Goal: Complete application form

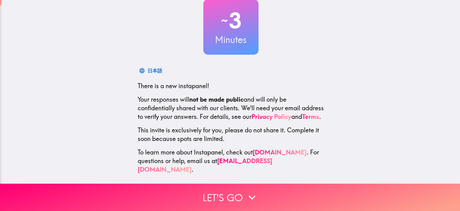
scroll to position [44, 0]
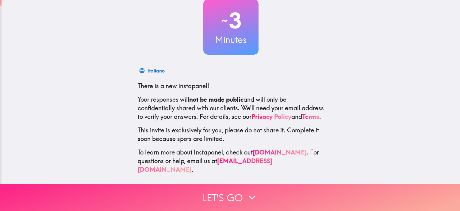
click at [237, 190] on button "Let's go" at bounding box center [230, 196] width 460 height 27
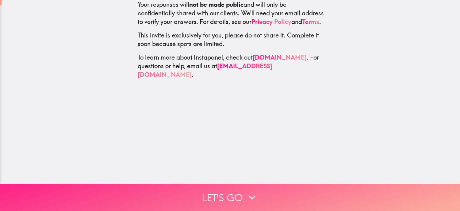
scroll to position [0, 0]
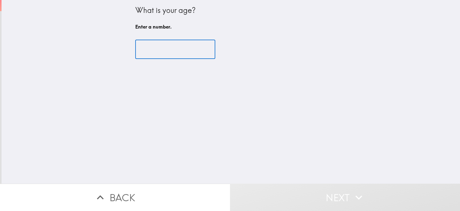
click at [161, 52] on input "number" at bounding box center [175, 49] width 80 height 19
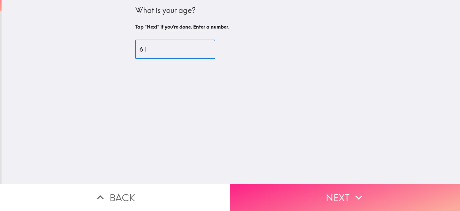
type input "61"
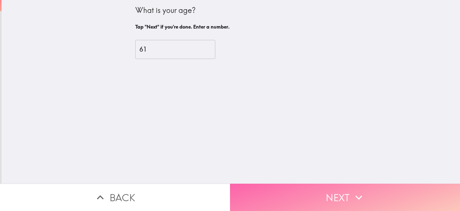
click at [352, 190] on icon "button" at bounding box center [358, 196] width 13 height 13
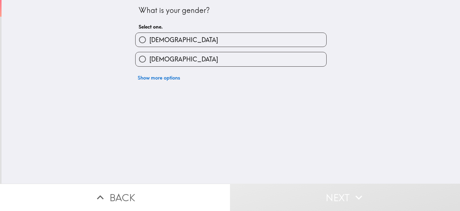
click at [139, 57] on input "[DEMOGRAPHIC_DATA]" at bounding box center [142, 59] width 14 height 14
radio input "true"
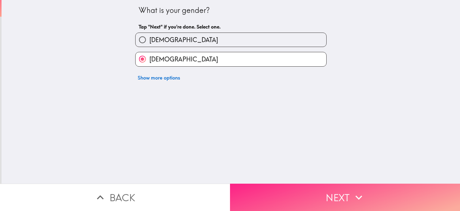
click at [344, 193] on button "Next" at bounding box center [345, 196] width 230 height 27
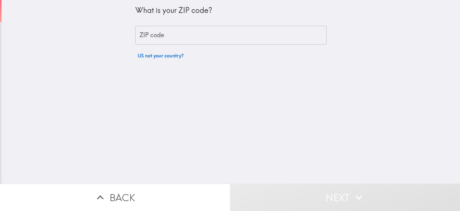
click at [211, 33] on input "ZIP code" at bounding box center [230, 35] width 191 height 19
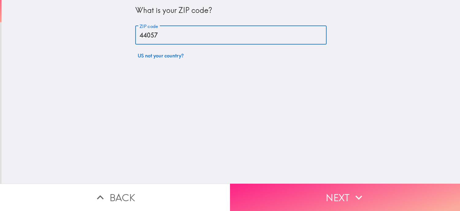
type input "44057"
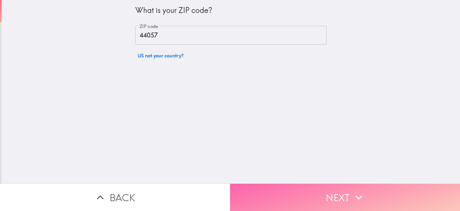
click at [345, 189] on button "Next" at bounding box center [345, 196] width 230 height 27
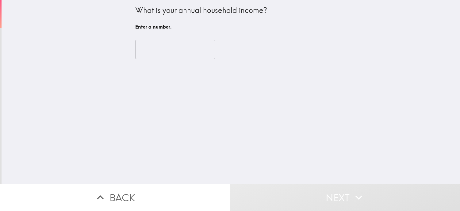
click at [194, 48] on input "number" at bounding box center [175, 49] width 80 height 19
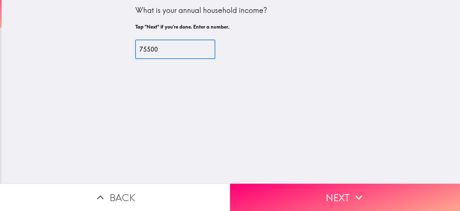
click at [142, 50] on input "75500" at bounding box center [175, 49] width 80 height 19
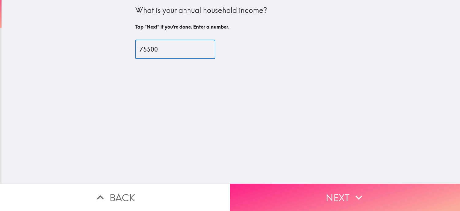
type input "75500"
click at [339, 195] on button "Next" at bounding box center [345, 196] width 230 height 27
